Goal: Information Seeking & Learning: Learn about a topic

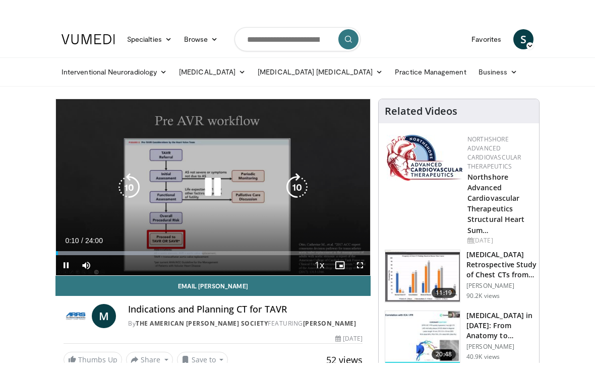
scroll to position [12, 0]
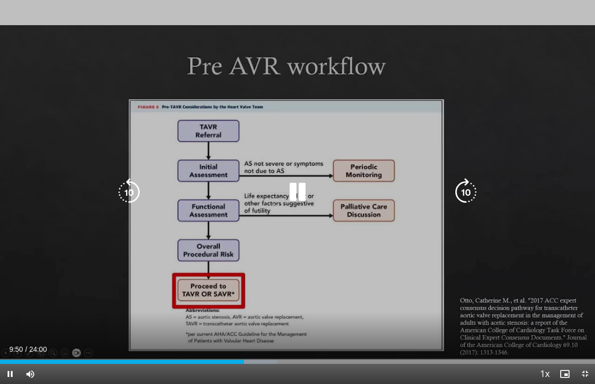
click at [291, 201] on icon "Video Player" at bounding box center [297, 192] width 28 height 28
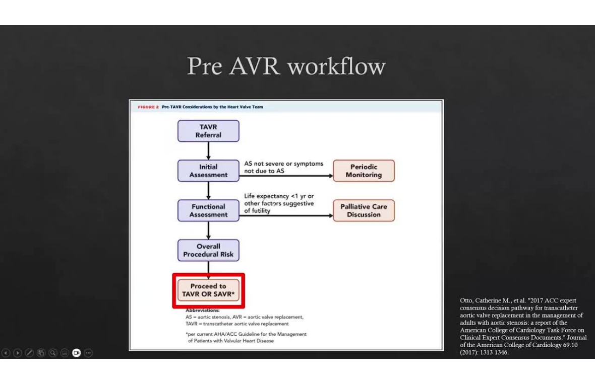
click at [581, 342] on html "Specialties Adult & Family Medicine Allergy, [MEDICAL_DATA], Immunology Anesthe…" at bounding box center [297, 180] width 595 height 384
click at [564, 342] on html "Specialties Adult & Family Medicine Allergy, [MEDICAL_DATA], Immunology Anesthe…" at bounding box center [297, 180] width 595 height 384
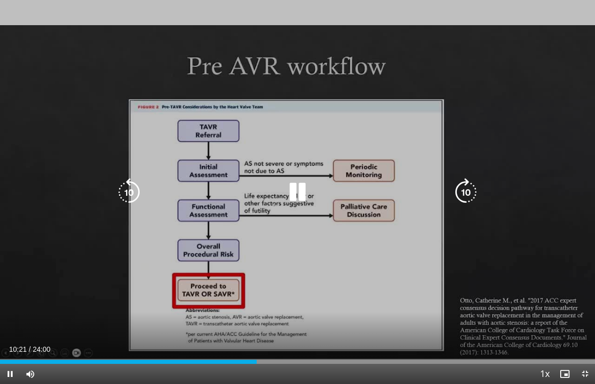
click at [302, 194] on icon "Video Player" at bounding box center [297, 192] width 28 height 28
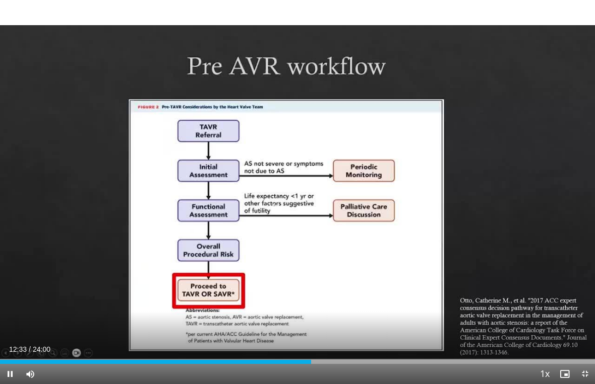
click at [114, 179] on div "10 seconds Tap to unmute" at bounding box center [297, 192] width 595 height 384
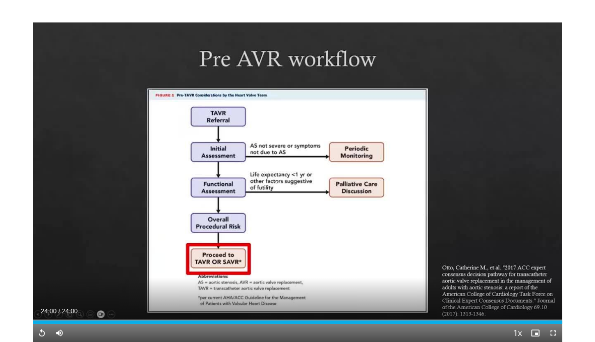
scroll to position [72, 0]
